Goal: Transaction & Acquisition: Purchase product/service

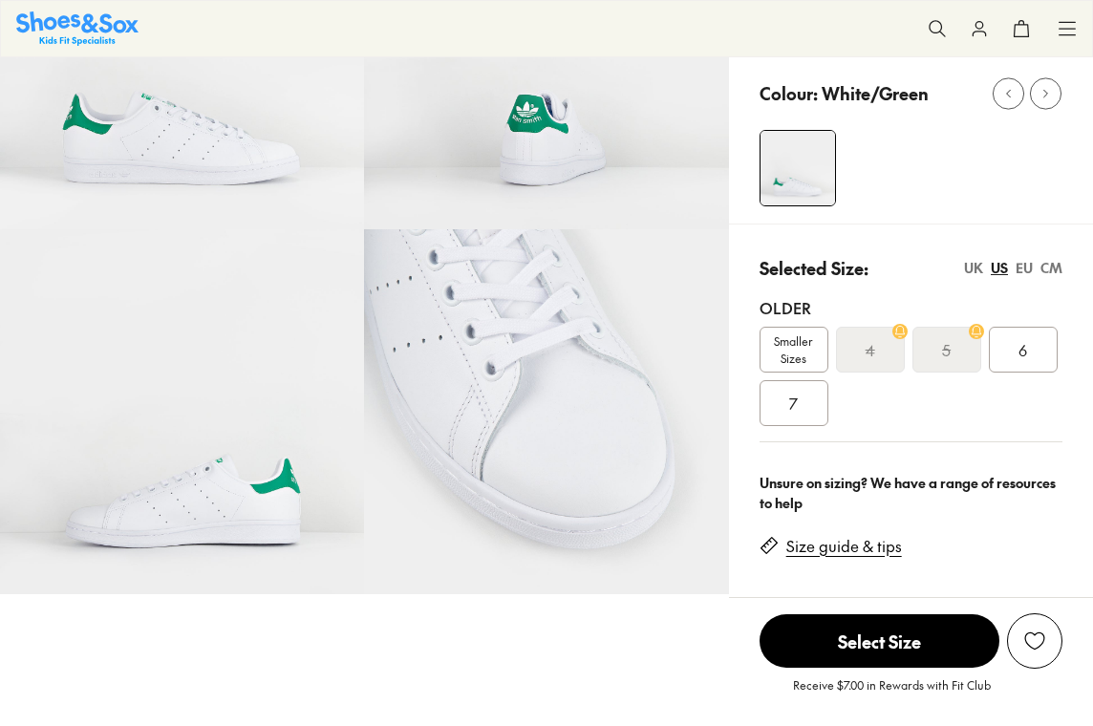
select select "*"
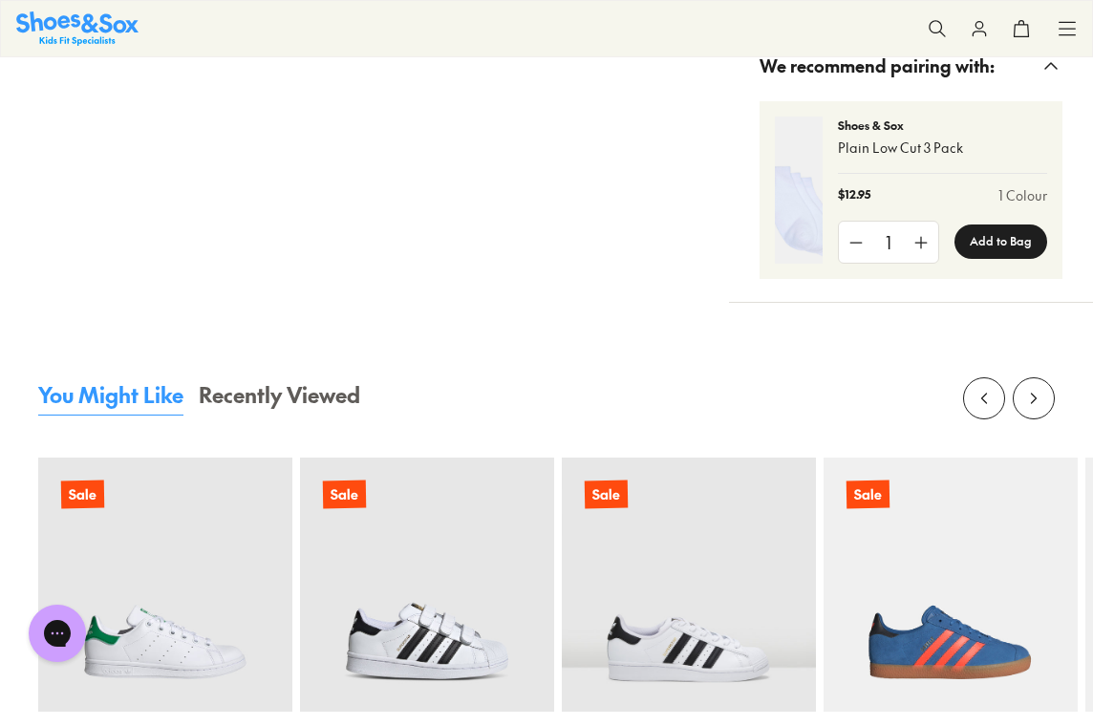
scroll to position [1860, 0]
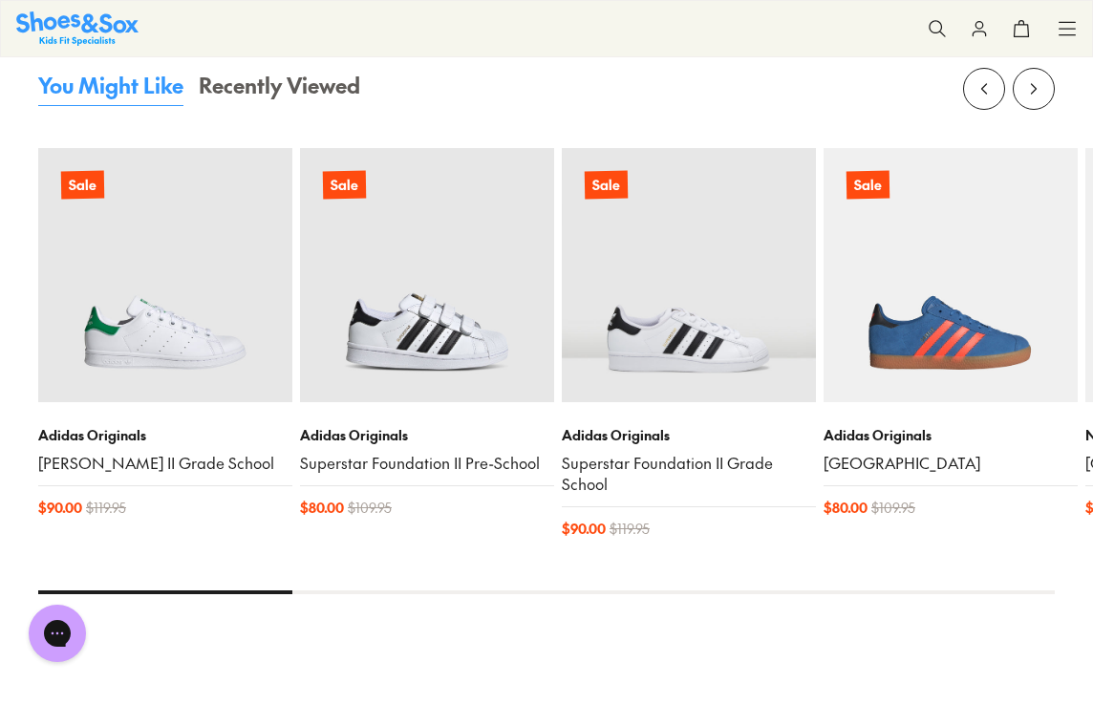
click at [199, 384] on img at bounding box center [165, 275] width 254 height 254
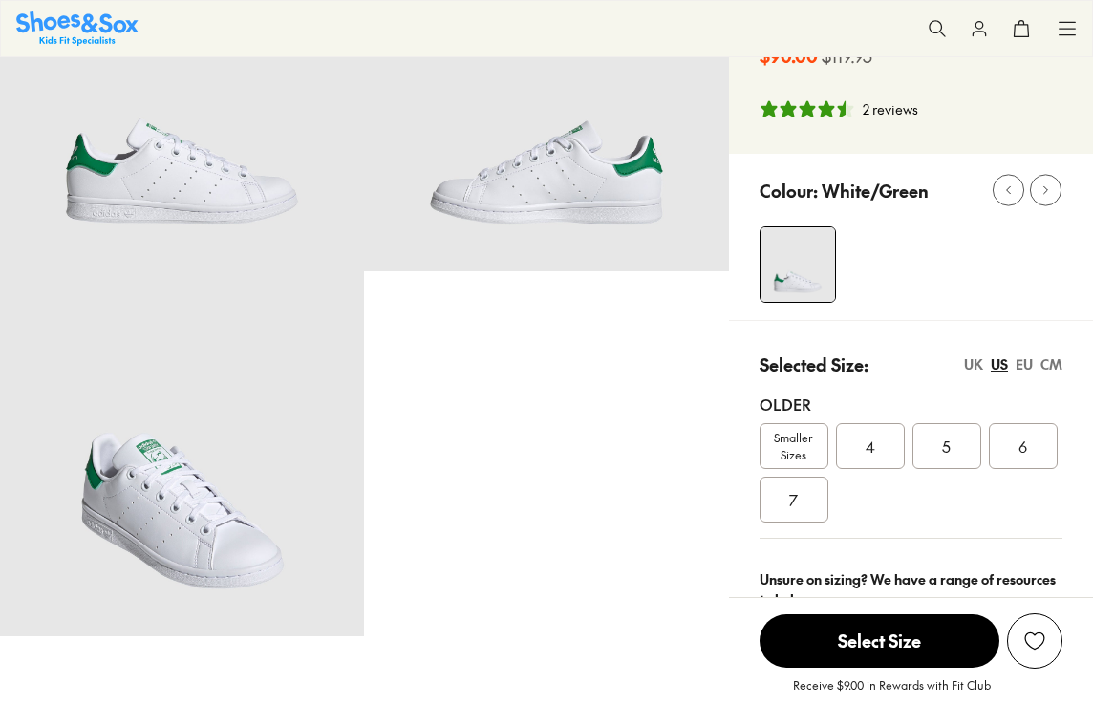
scroll to position [188, 0]
select select "*"
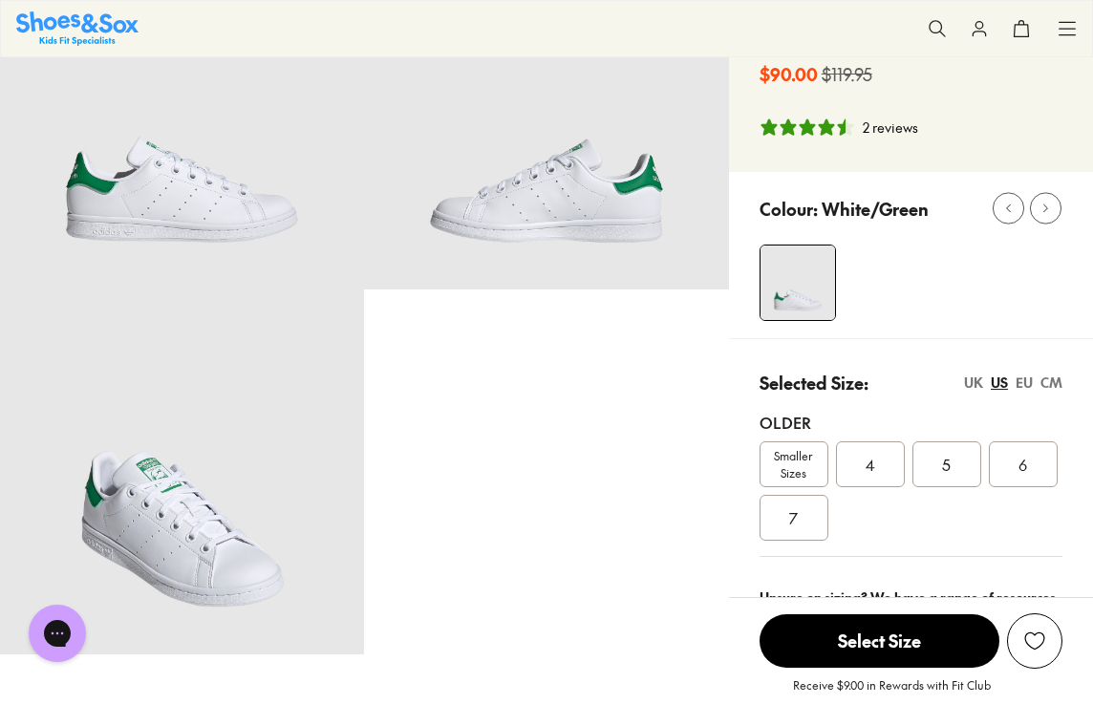
click at [212, 560] on img at bounding box center [182, 472] width 364 height 364
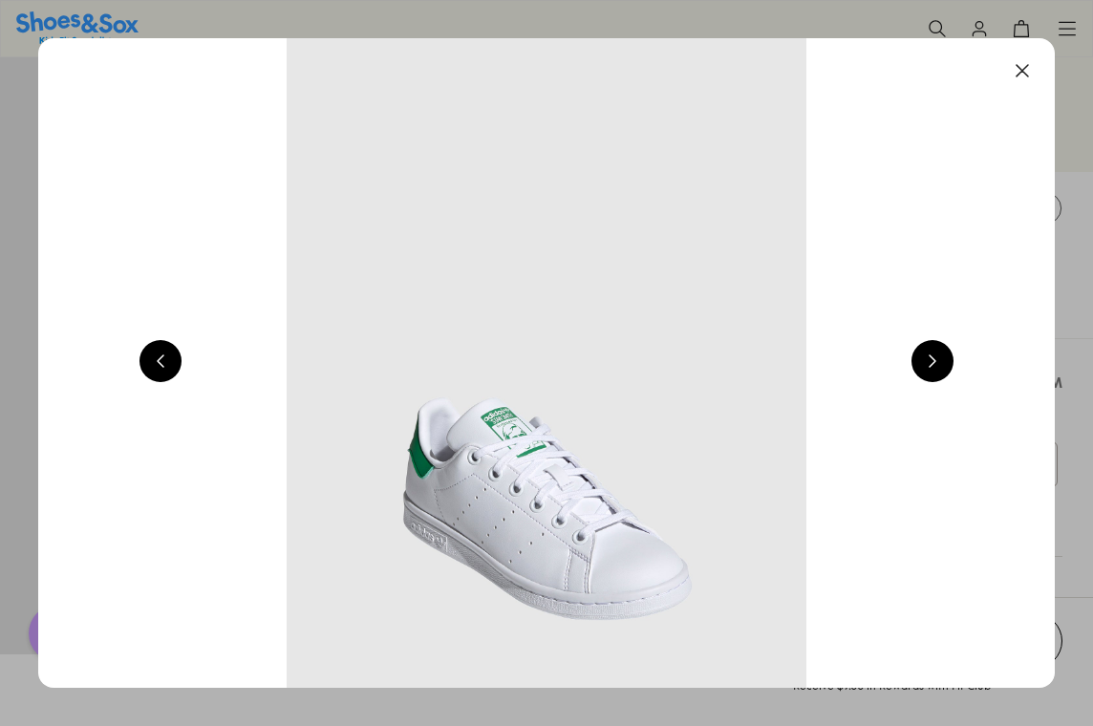
scroll to position [0, 3074]
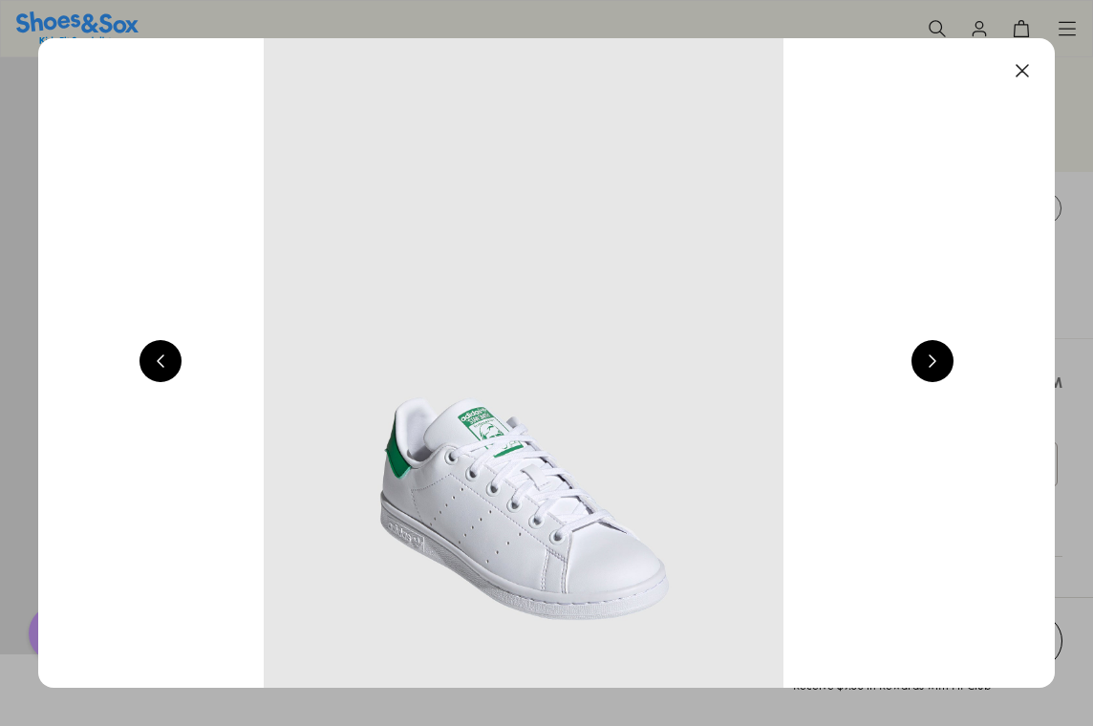
click at [903, 386] on img at bounding box center [523, 363] width 1017 height 650
click at [935, 365] on button at bounding box center [933, 361] width 42 height 42
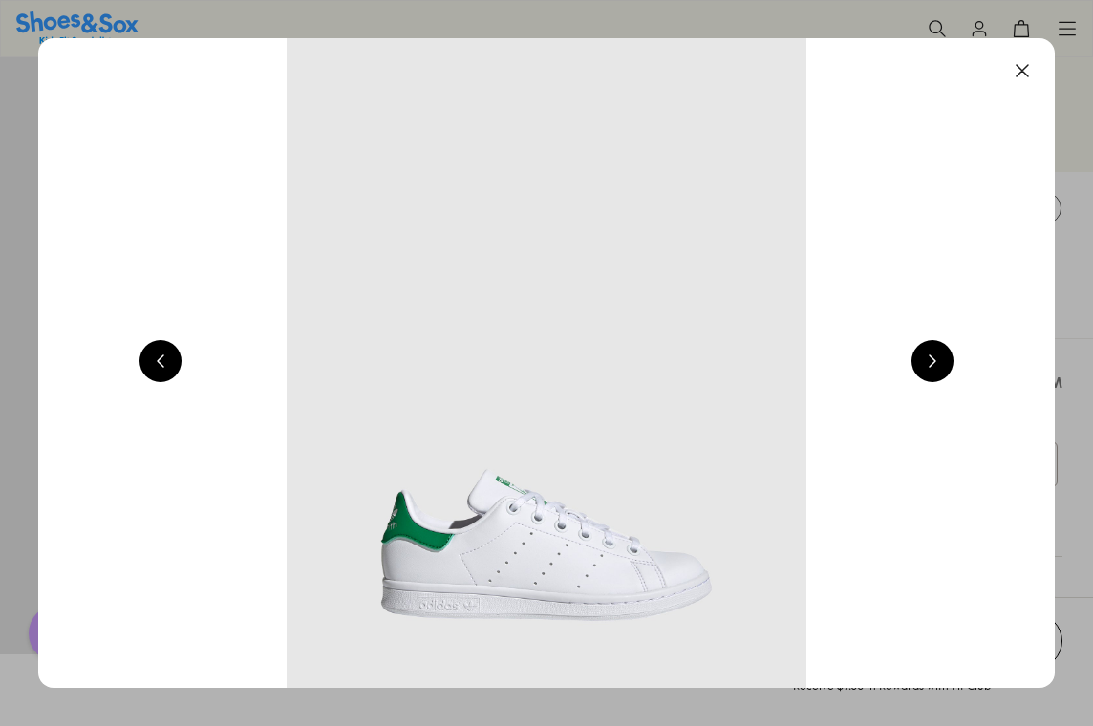
click at [935, 365] on button at bounding box center [933, 361] width 42 height 42
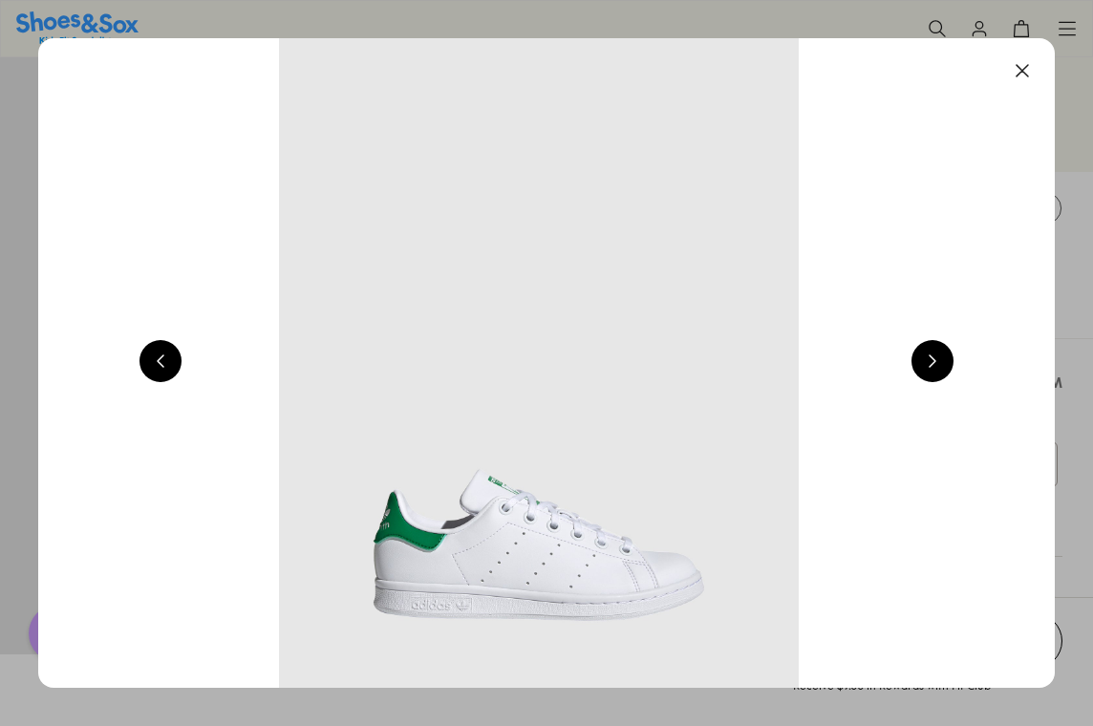
click at [935, 365] on button at bounding box center [933, 361] width 42 height 42
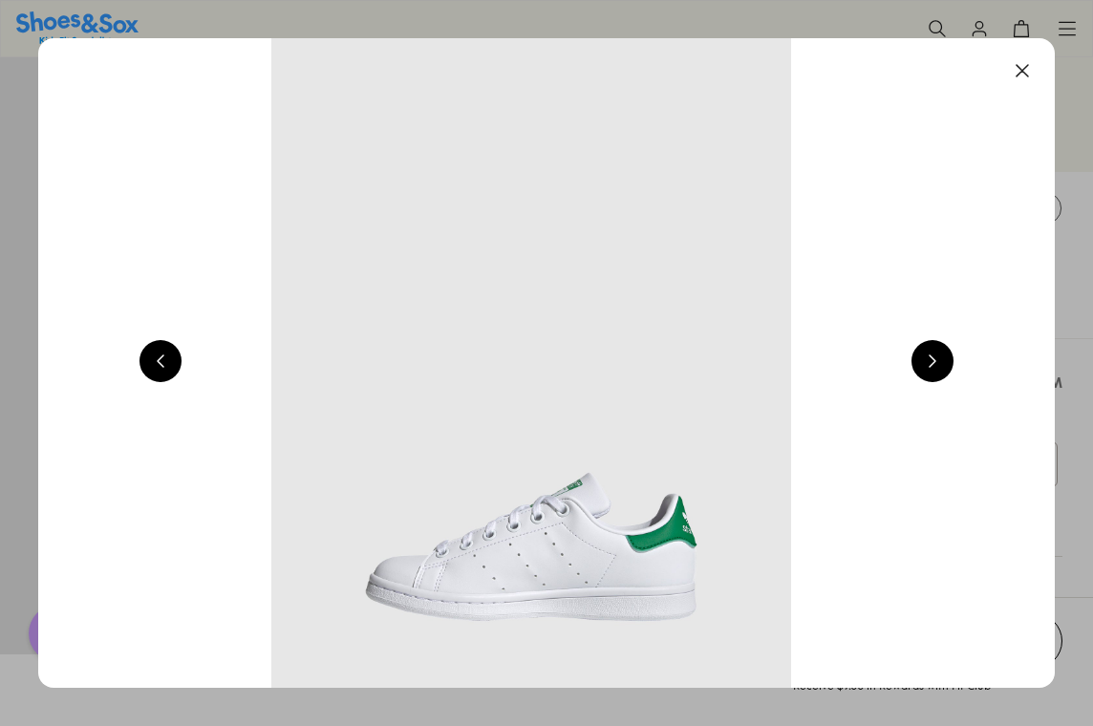
click at [935, 365] on button at bounding box center [933, 361] width 42 height 42
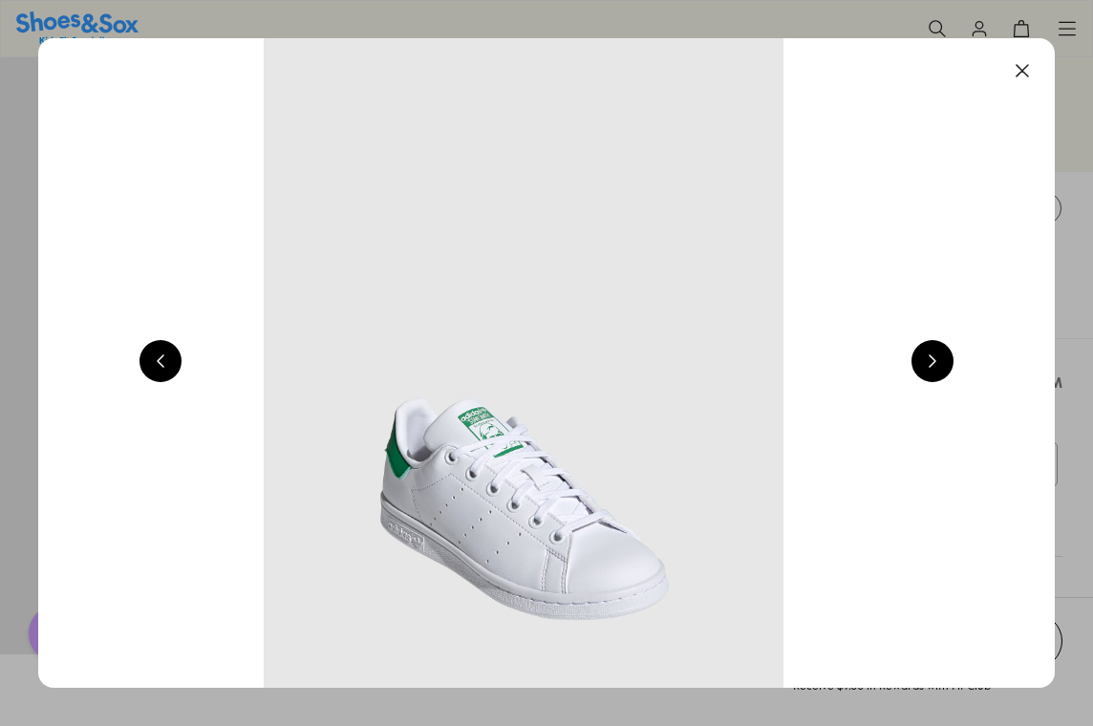
click at [1025, 76] on button at bounding box center [1023, 71] width 42 height 42
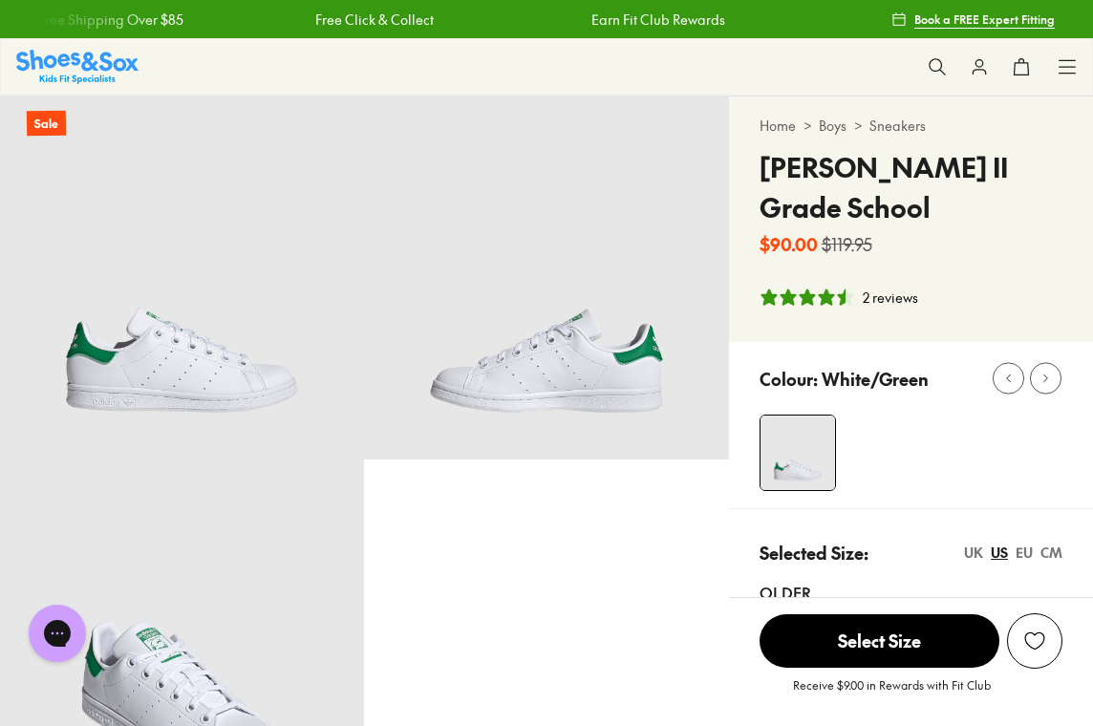
scroll to position [0, 0]
